Goal: Information Seeking & Learning: Find specific fact

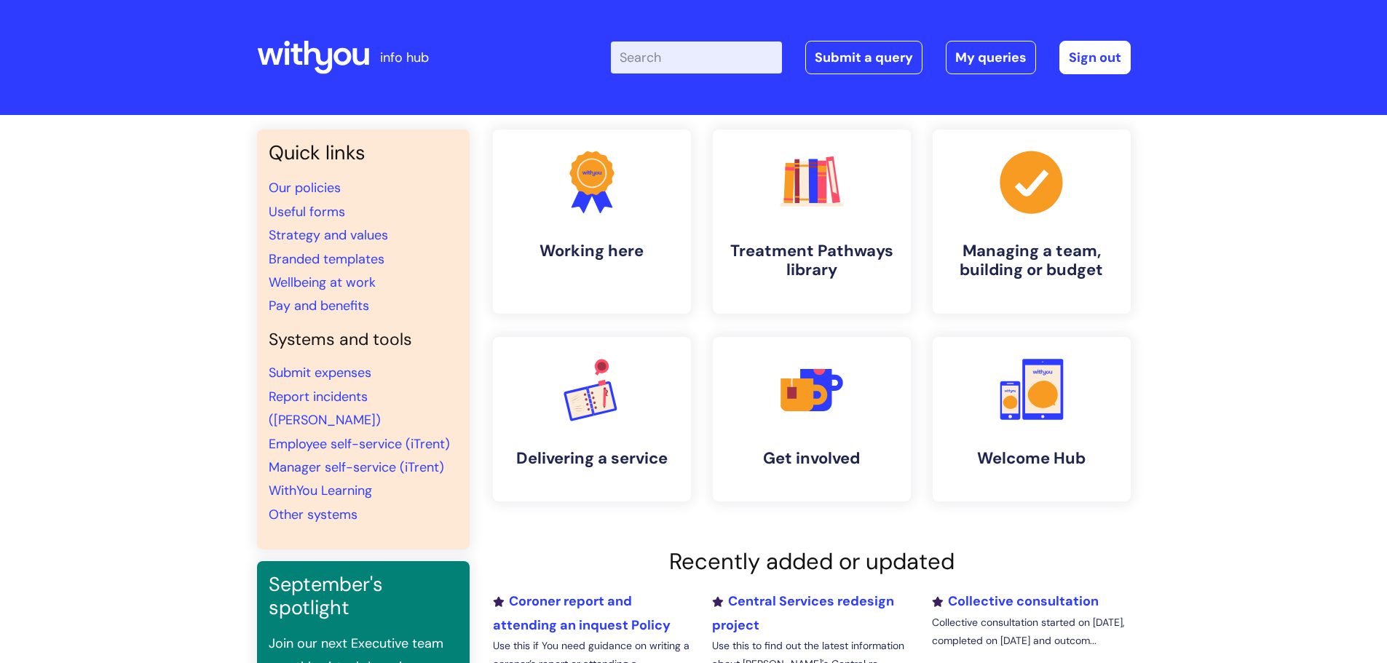
click at [660, 54] on input "Enter your search term here..." at bounding box center [696, 58] width 171 height 32
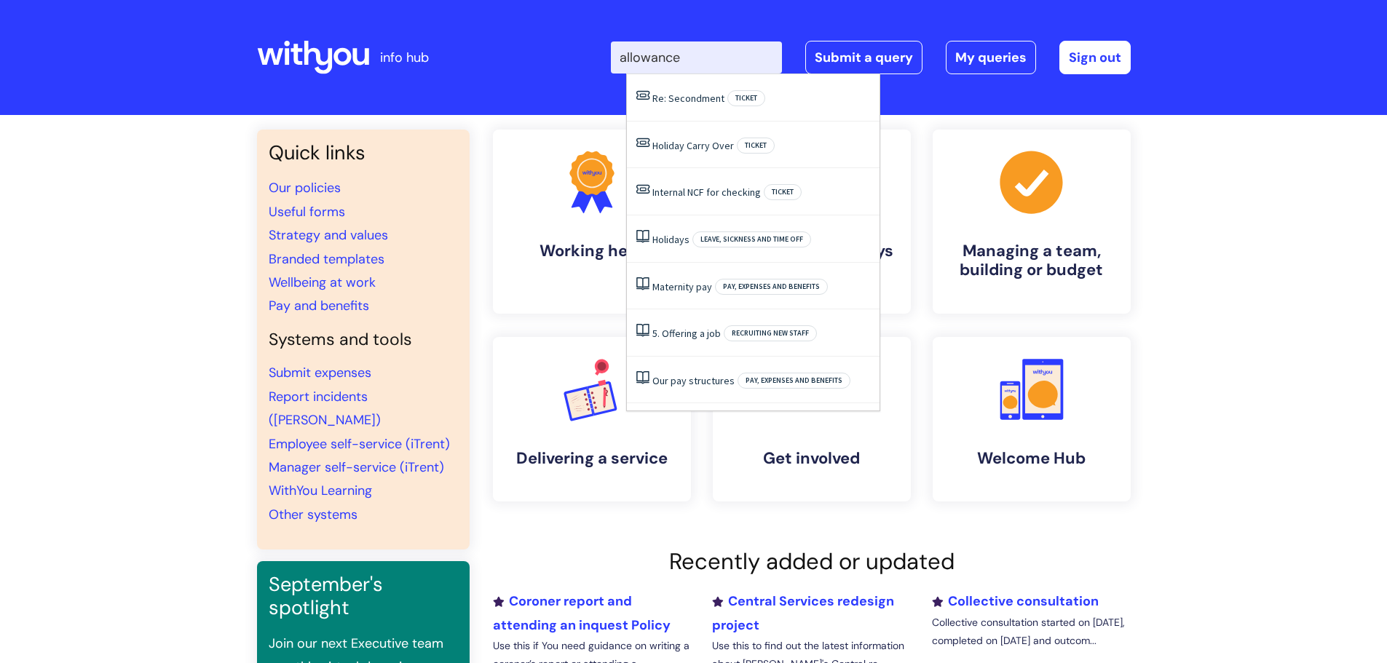
type input "allowance"
click button "Search" at bounding box center [0, 0] width 0 height 0
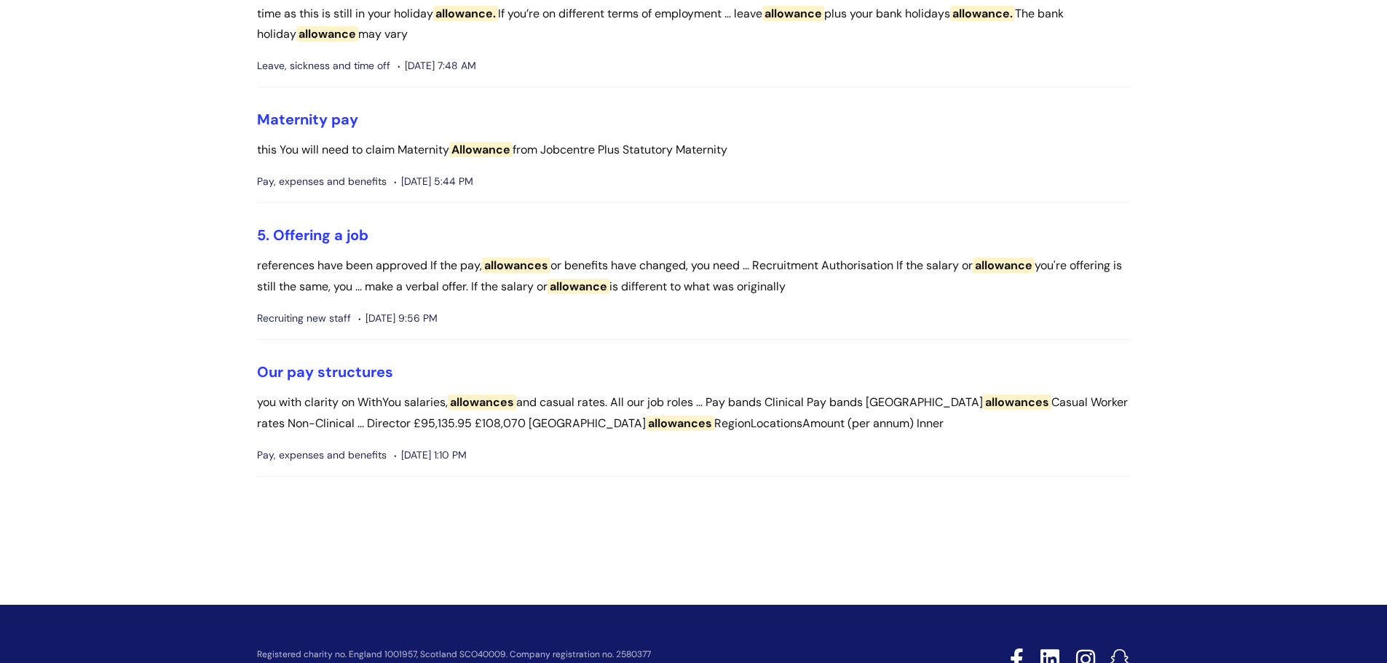
scroll to position [535, 0]
click at [331, 381] on link "Our pay structures" at bounding box center [325, 371] width 136 height 19
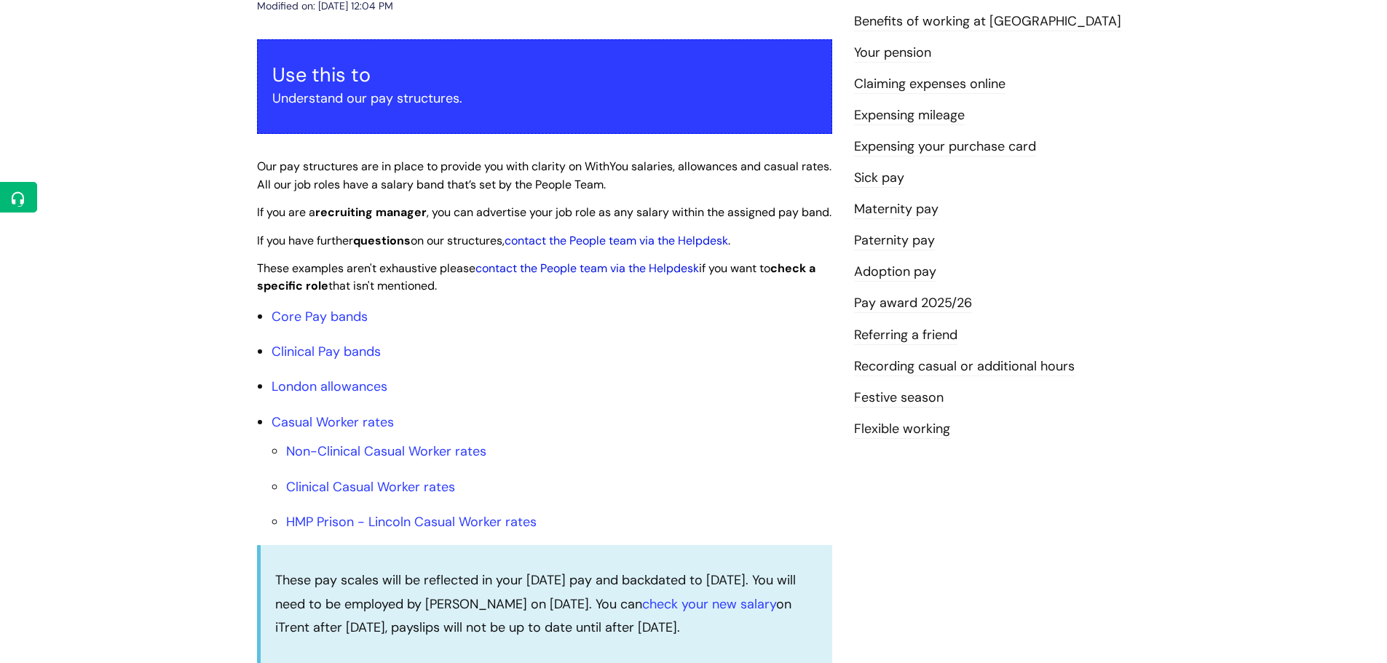
scroll to position [242, 0]
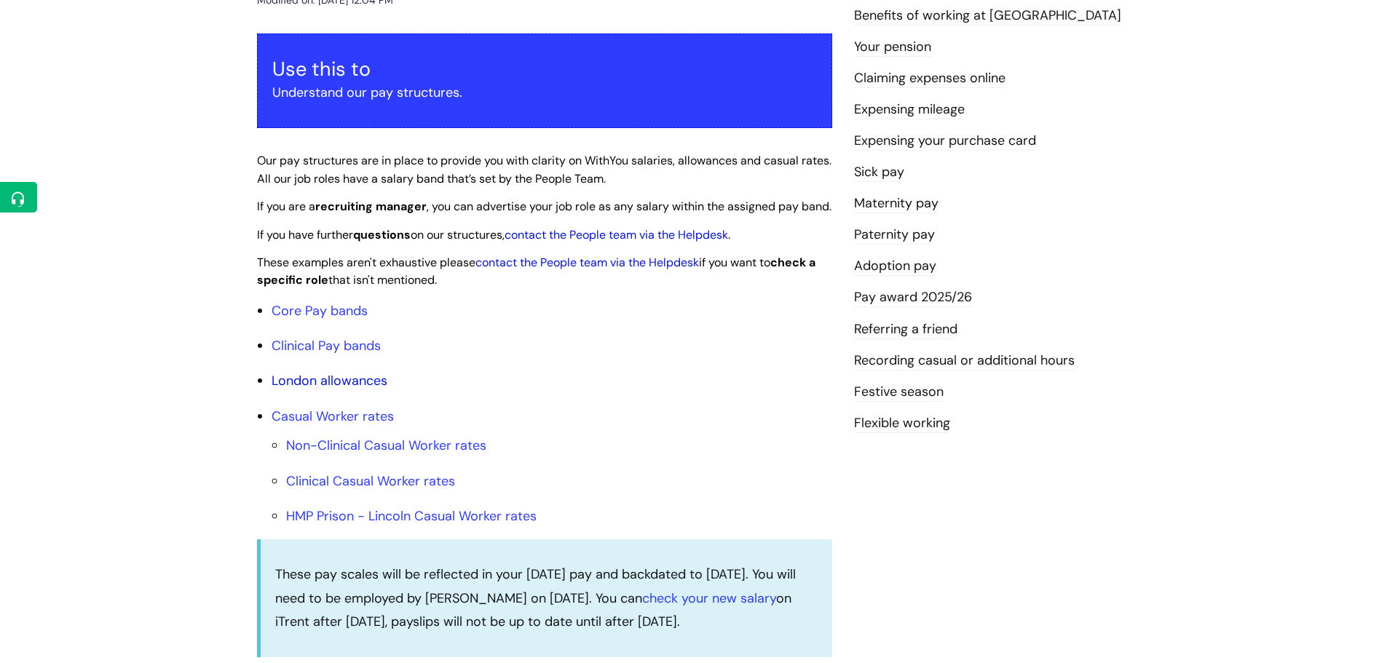
click at [344, 390] on link "London allowances" at bounding box center [330, 380] width 116 height 17
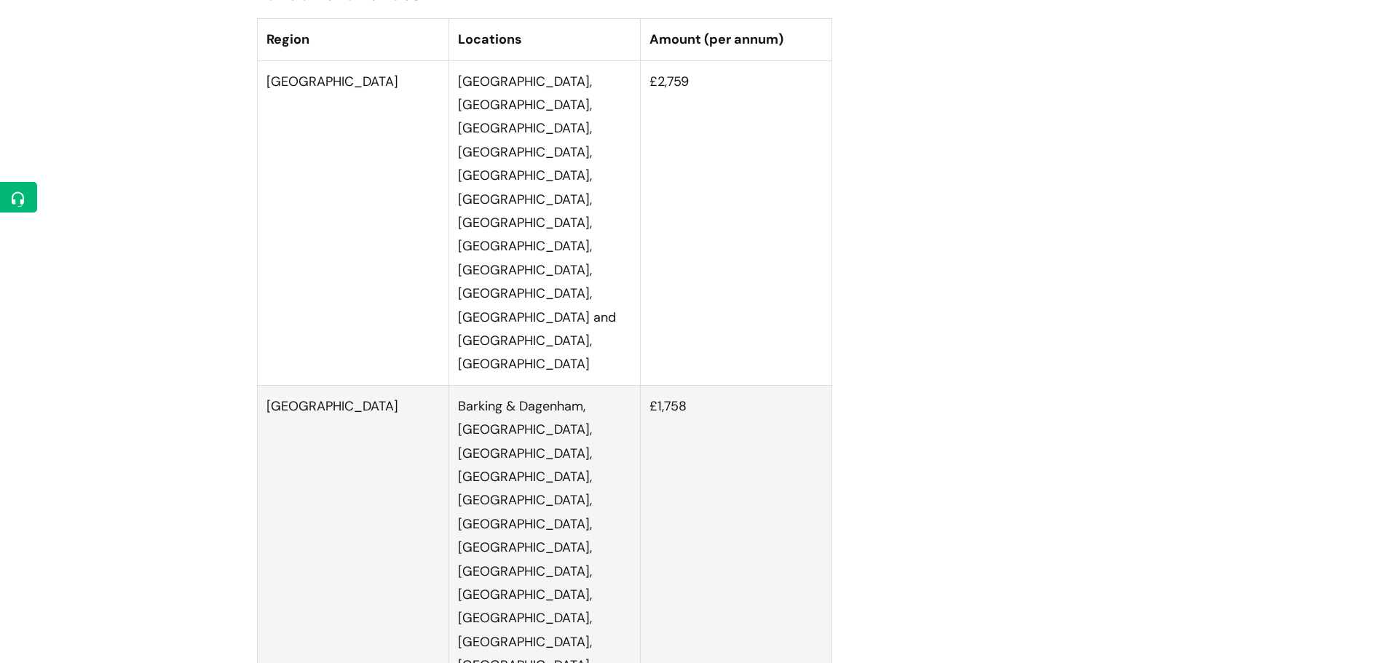
scroll to position [3120, 0]
